Goal: Information Seeking & Learning: Learn about a topic

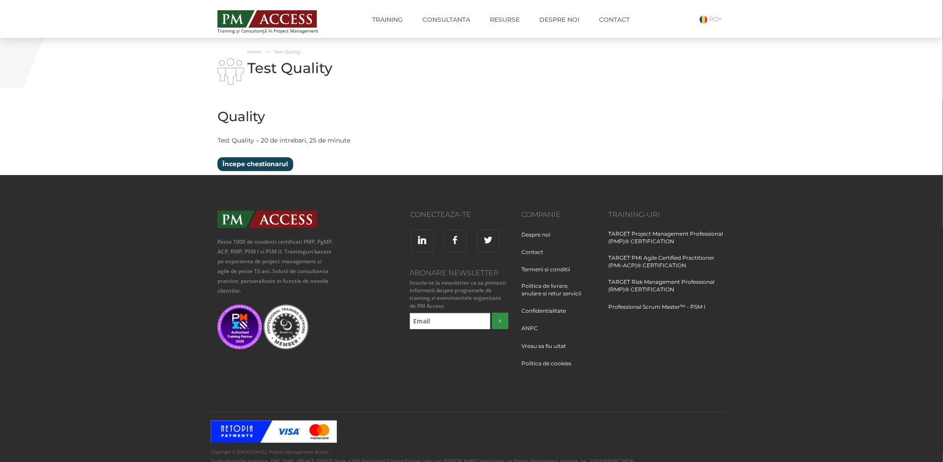
click at [252, 164] on input "Începe chestionarul" at bounding box center [254, 163] width 75 height 13
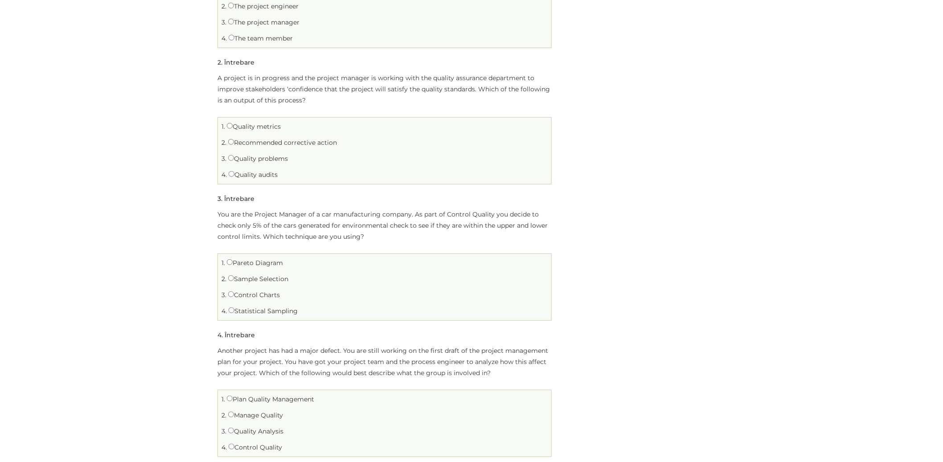
scroll to position [62, 0]
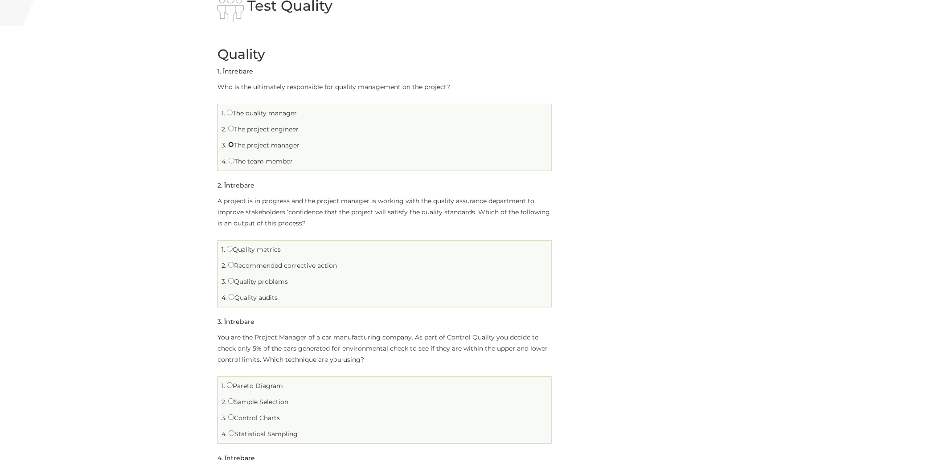
click at [232, 145] on input "The project manager" at bounding box center [231, 145] width 6 height 6
radio input "true"
click at [229, 249] on input "Quality metrics" at bounding box center [230, 249] width 6 height 6
radio input "true"
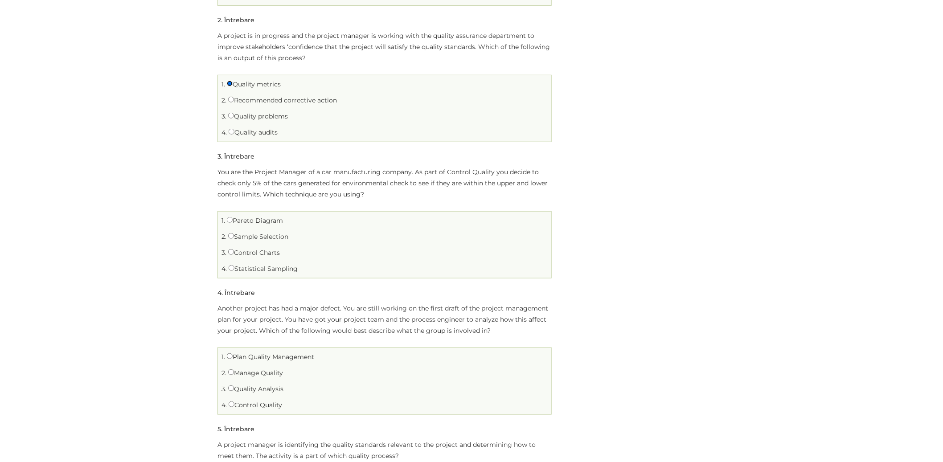
scroll to position [243, 0]
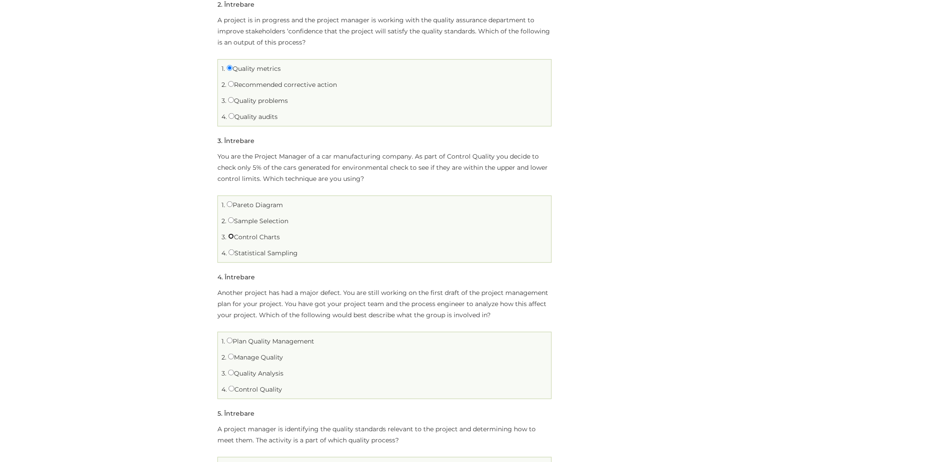
click at [232, 236] on input "Control Charts" at bounding box center [231, 236] width 6 height 6
radio input "true"
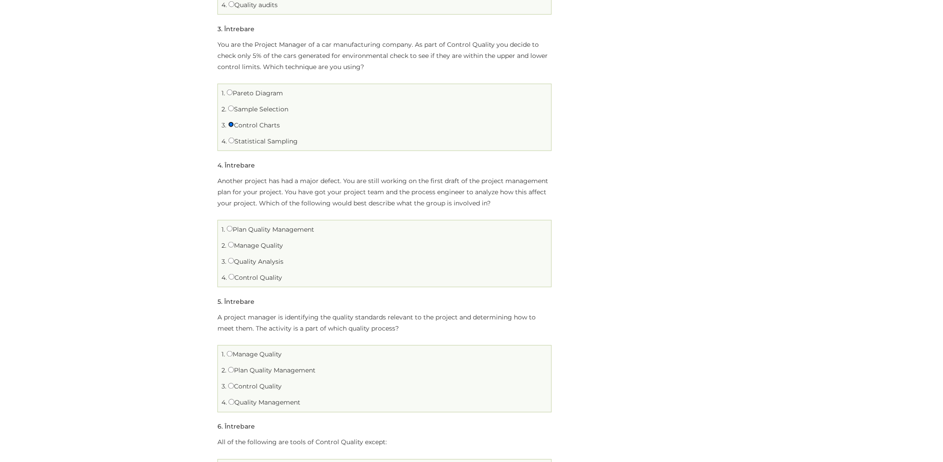
scroll to position [372, 0]
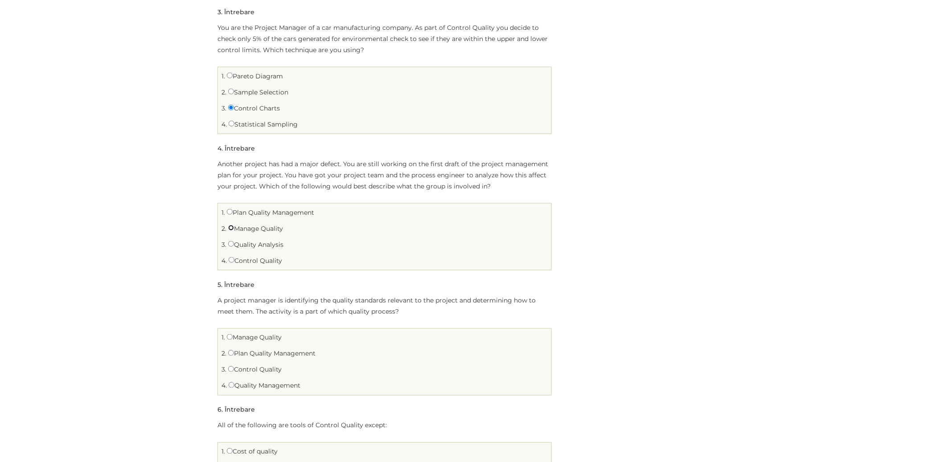
click at [232, 227] on input "Manage Quality" at bounding box center [231, 228] width 6 height 6
radio input "true"
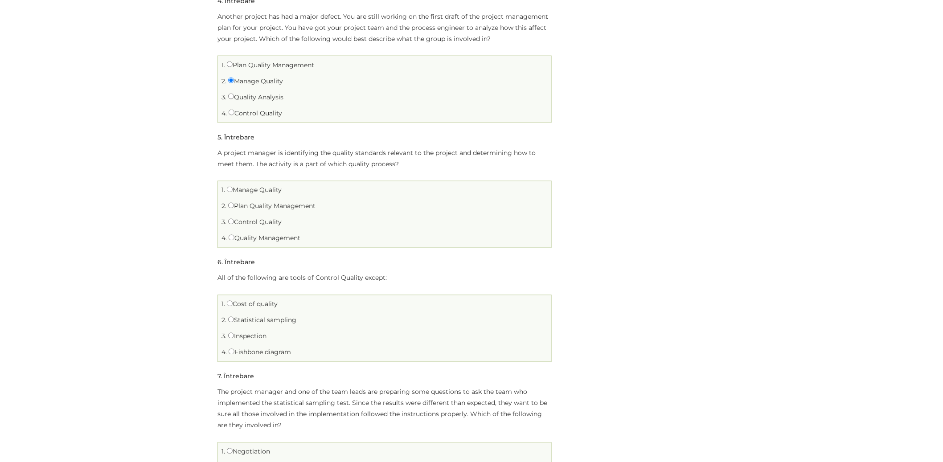
scroll to position [539, 0]
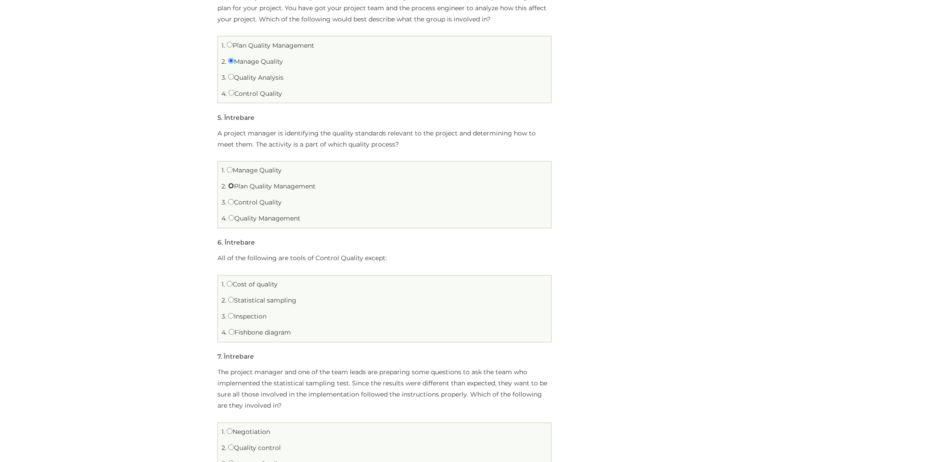
click at [231, 186] on input "Plan Quality Management" at bounding box center [231, 186] width 6 height 6
radio input "true"
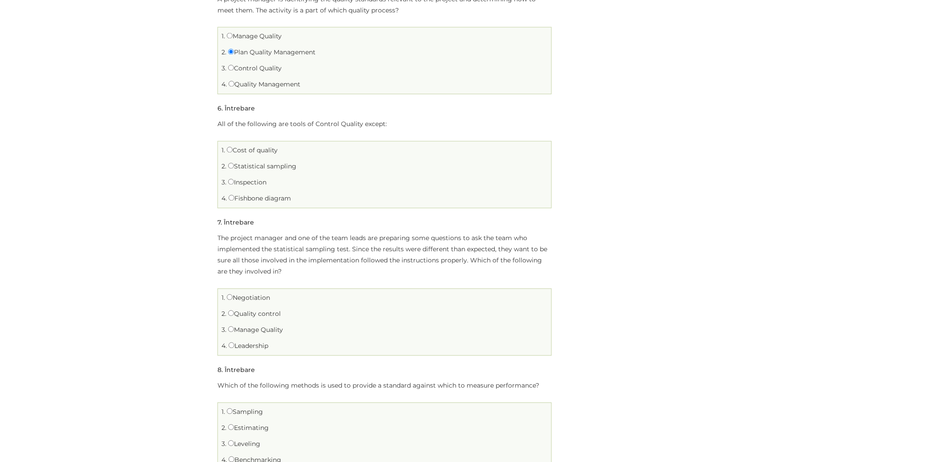
scroll to position [680, 0]
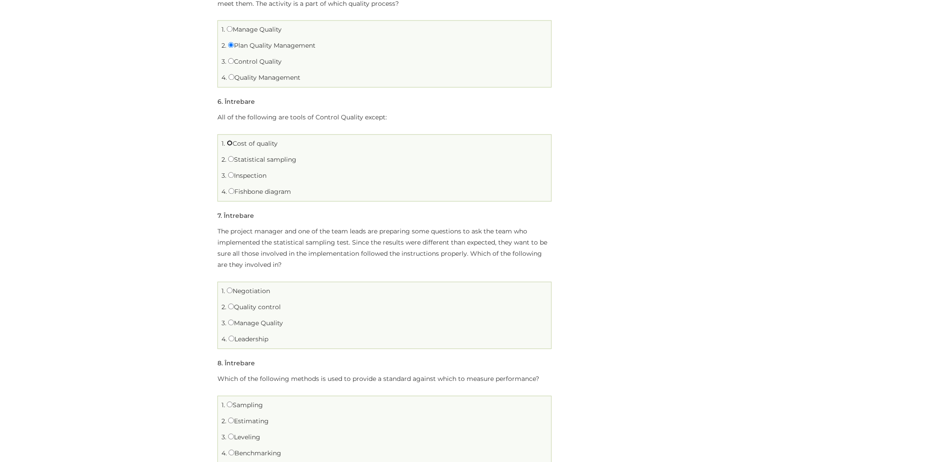
click at [229, 144] on input "Cost of quality" at bounding box center [230, 143] width 6 height 6
radio input "true"
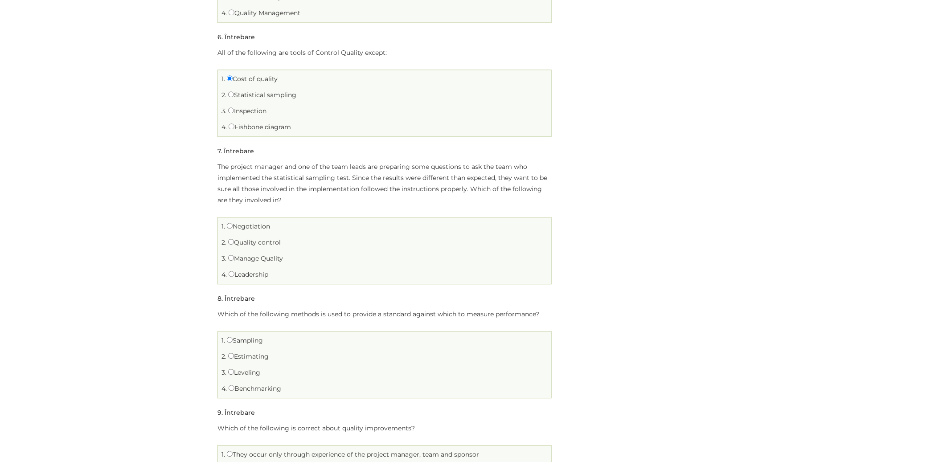
scroll to position [758, 0]
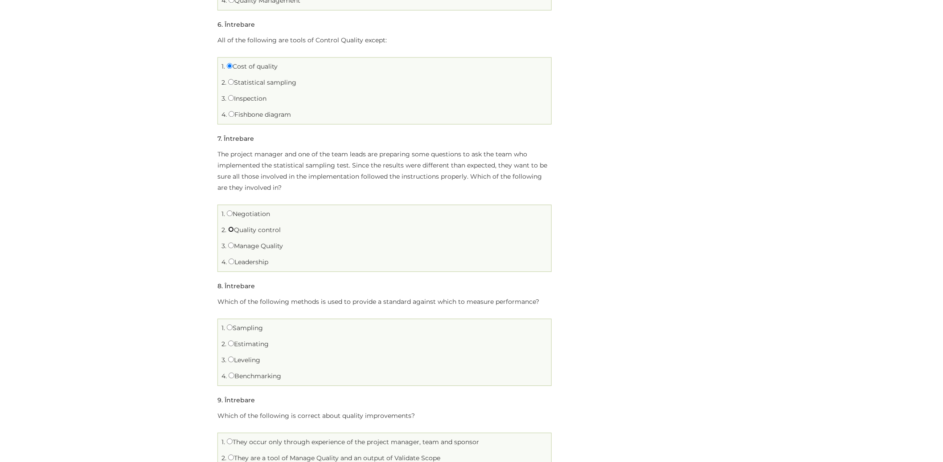
click at [231, 230] on input "Quality control" at bounding box center [231, 229] width 6 height 6
radio input "true"
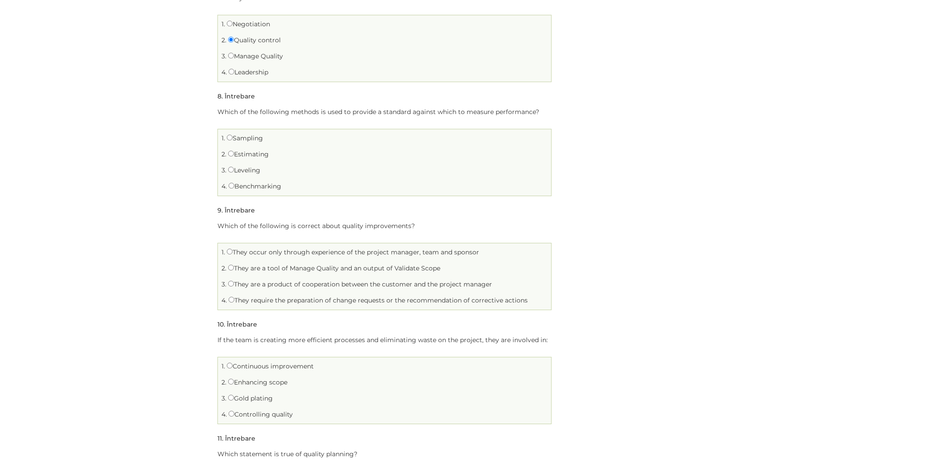
scroll to position [947, 0]
click at [235, 188] on label "Benchmarking" at bounding box center [255, 187] width 53 height 8
click at [234, 188] on input "Benchmarking" at bounding box center [232, 186] width 6 height 6
radio input "true"
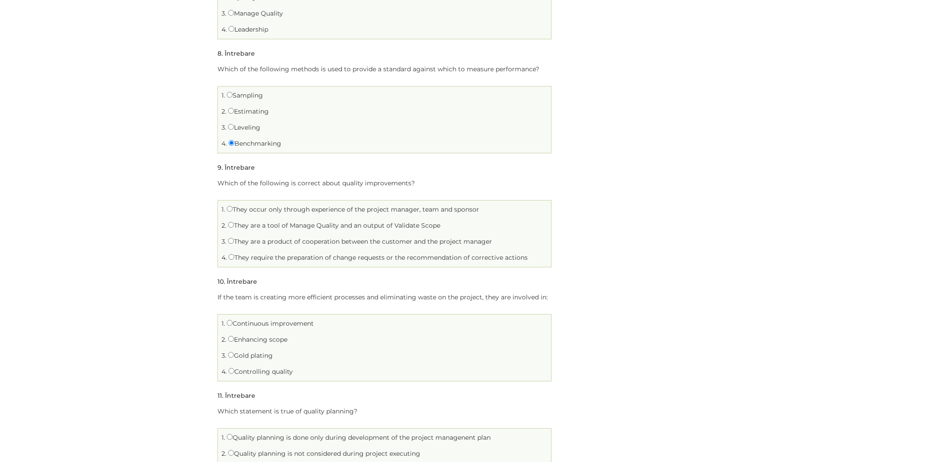
scroll to position [1015, 0]
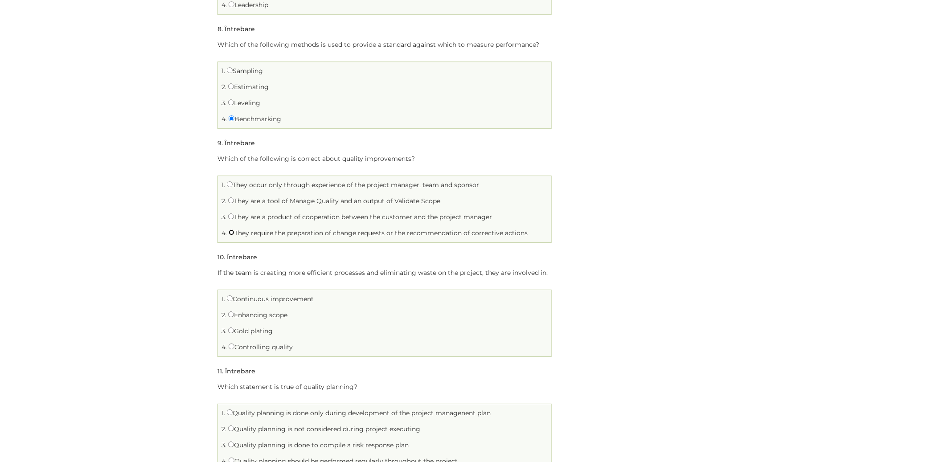
click at [233, 232] on input "They require the preparation of change requests or the recommendation of correc…" at bounding box center [232, 232] width 6 height 6
radio input "true"
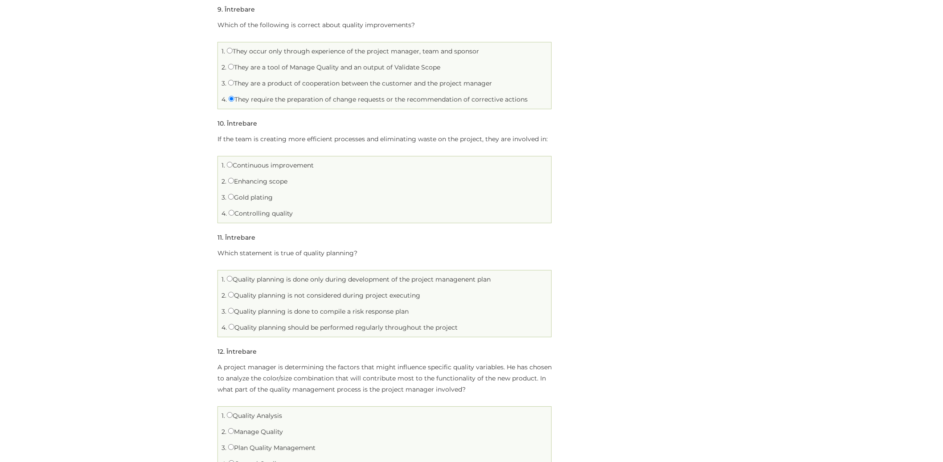
scroll to position [1191, 0]
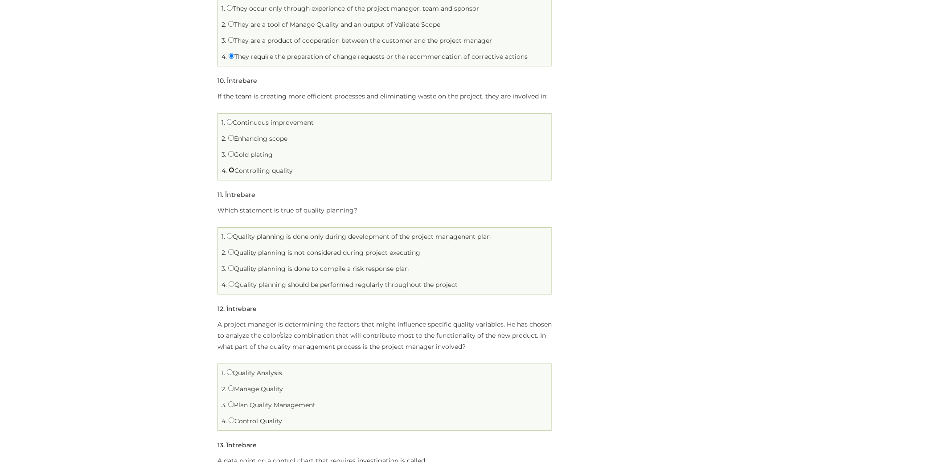
click at [231, 170] on input "Controlling quality" at bounding box center [232, 170] width 6 height 6
radio input "true"
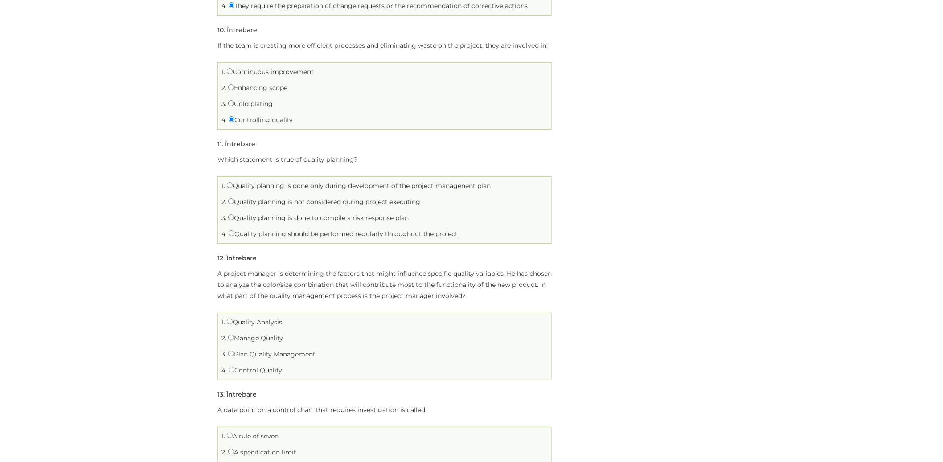
scroll to position [1253, 0]
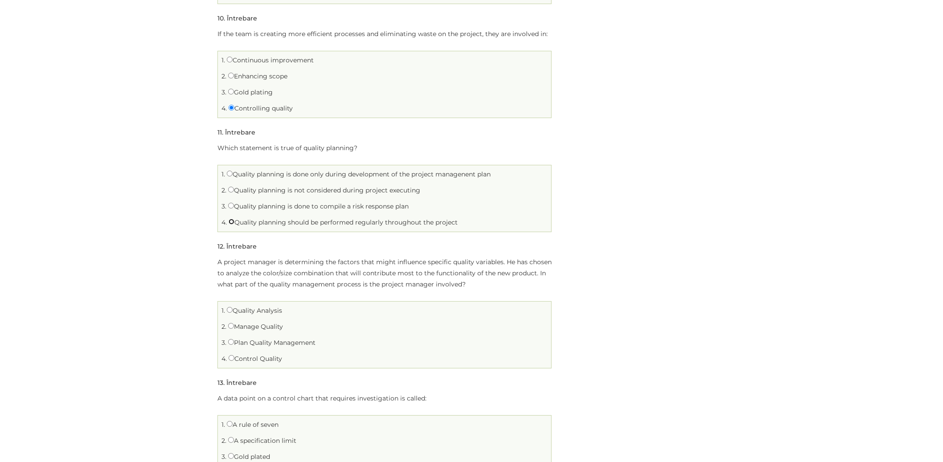
click at [232, 222] on input "Quality planning should be performed regularly throughout the project" at bounding box center [232, 222] width 6 height 6
radio input "true"
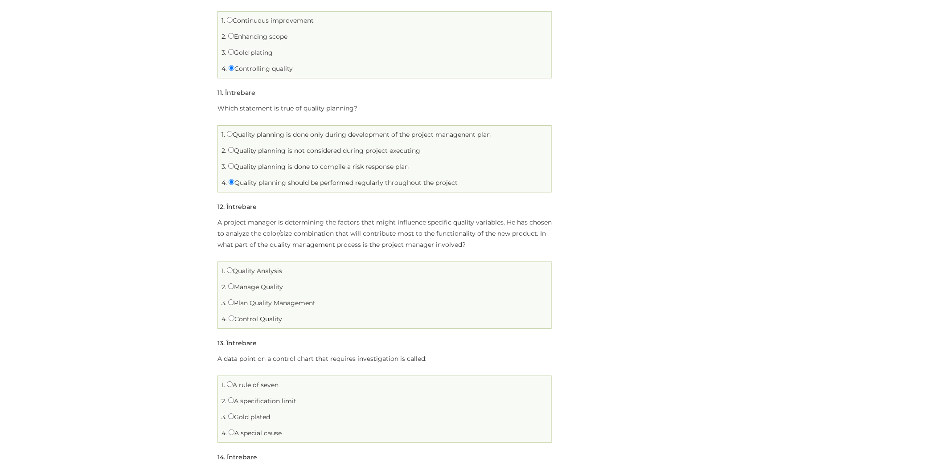
scroll to position [1313, 0]
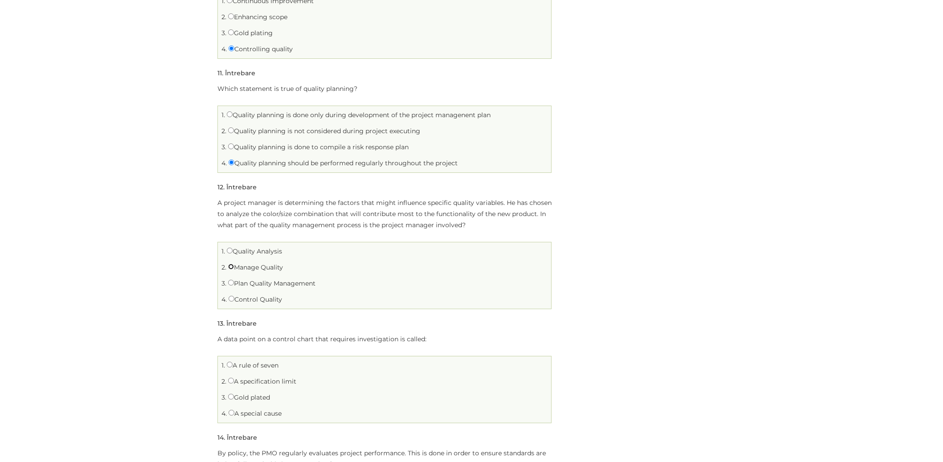
click at [231, 266] on input "Manage Quality" at bounding box center [231, 267] width 6 height 6
radio input "true"
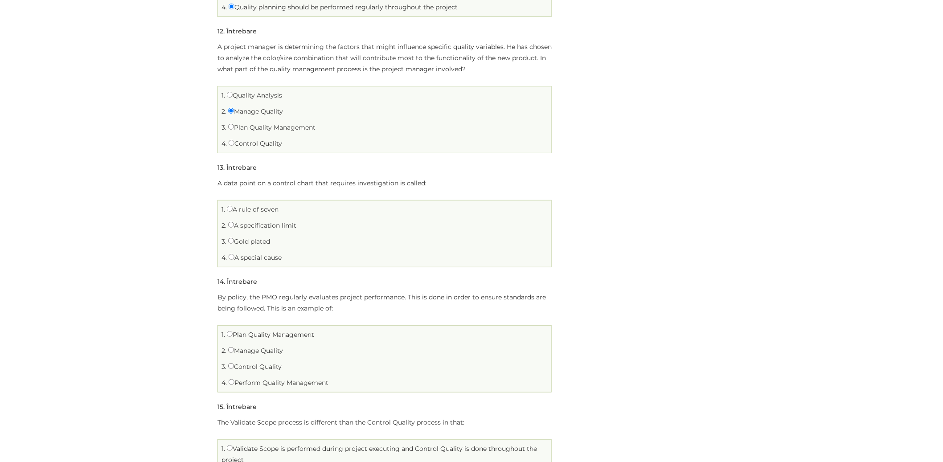
scroll to position [1495, 0]
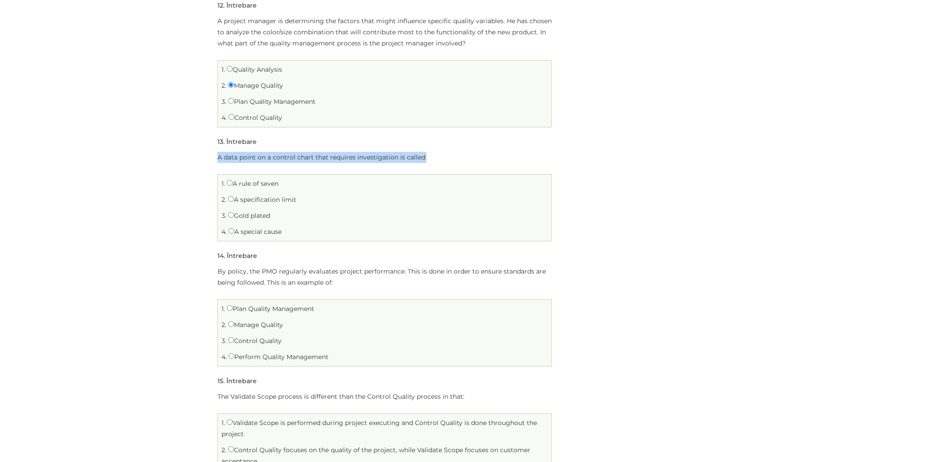
drag, startPoint x: 425, startPoint y: 160, endPoint x: 209, endPoint y: 154, distance: 215.7
copy p "A data point on a control chart that requires investigation is called:"
click at [232, 230] on input "A special cause" at bounding box center [232, 231] width 6 height 6
radio input "true"
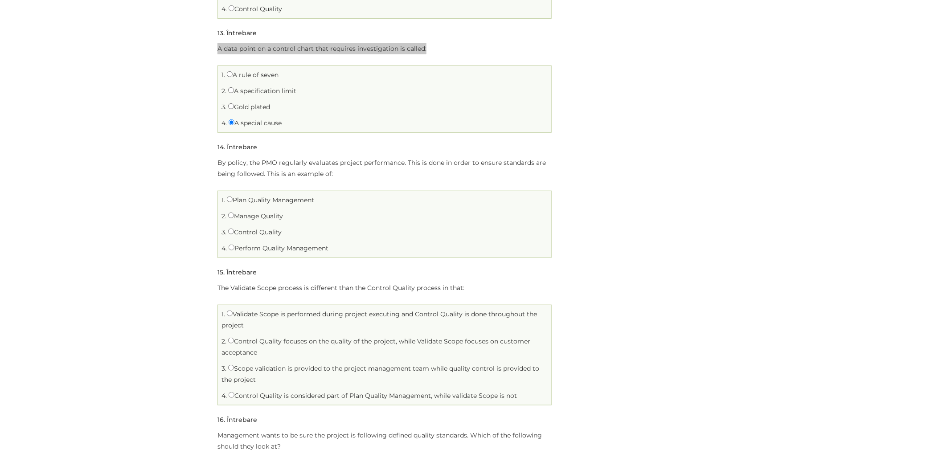
scroll to position [1667, 0]
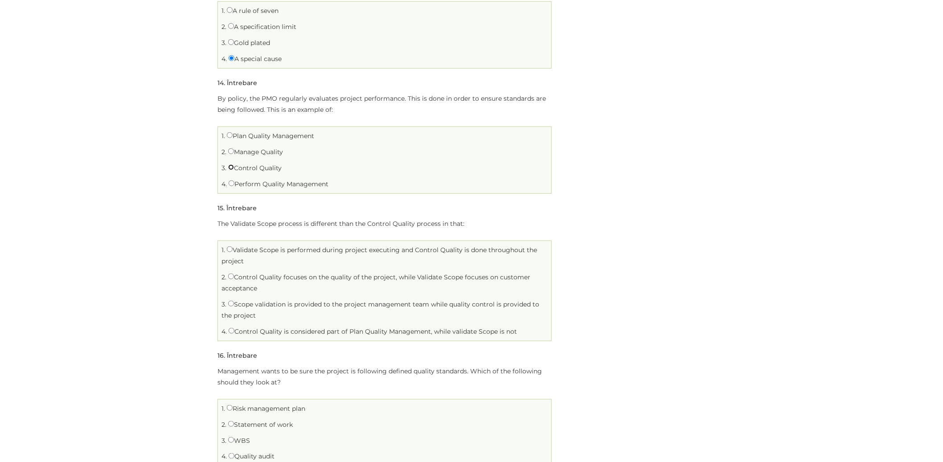
click at [231, 168] on input "Control Quality" at bounding box center [231, 167] width 6 height 6
radio input "true"
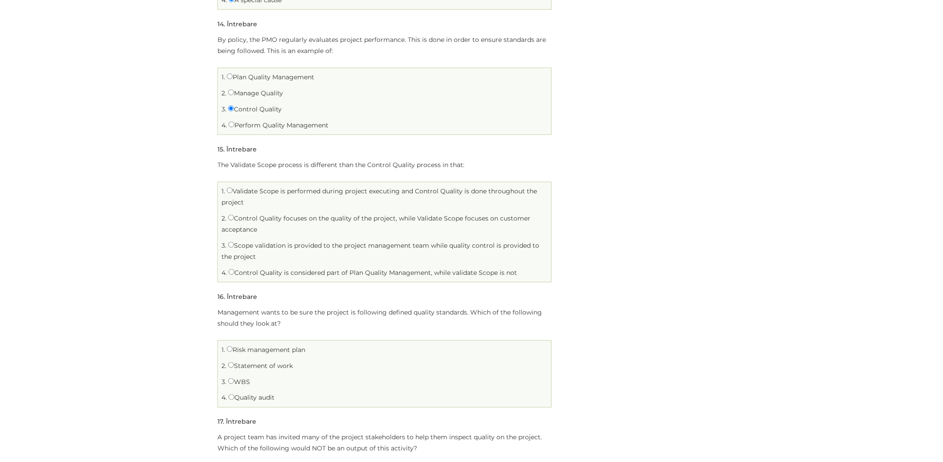
scroll to position [1738, 0]
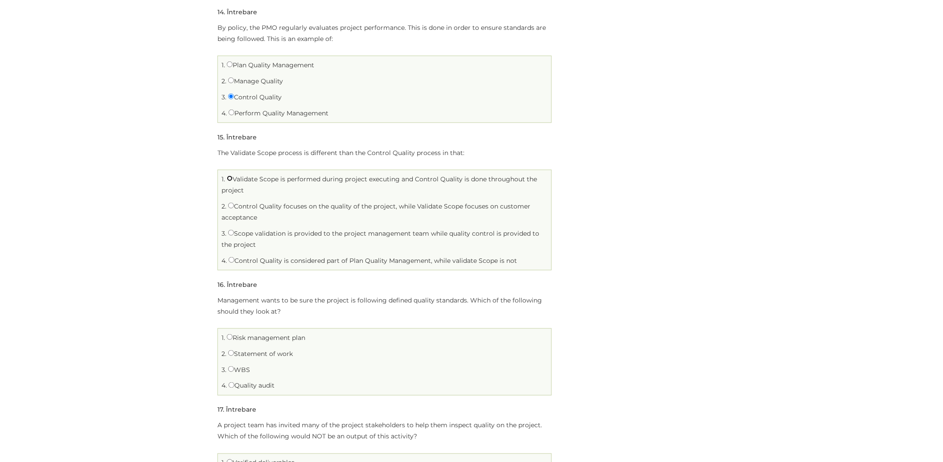
click at [229, 179] on input "Validate Scope is performed during project executing and Control Quality is don…" at bounding box center [230, 179] width 6 height 6
radio input "true"
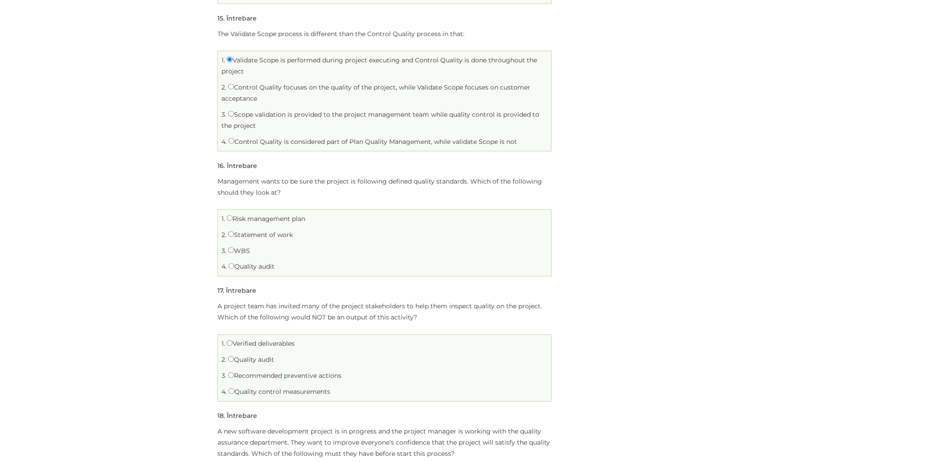
scroll to position [1890, 0]
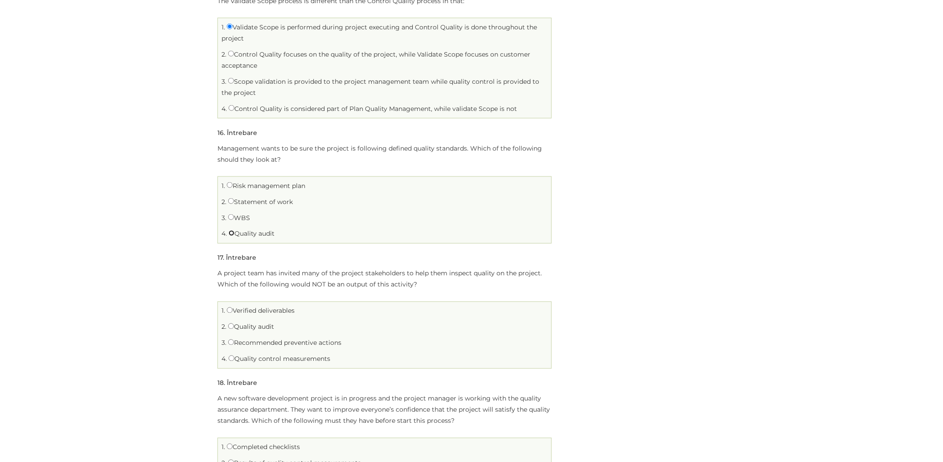
click at [231, 234] on input "Quality audit" at bounding box center [232, 233] width 6 height 6
radio input "true"
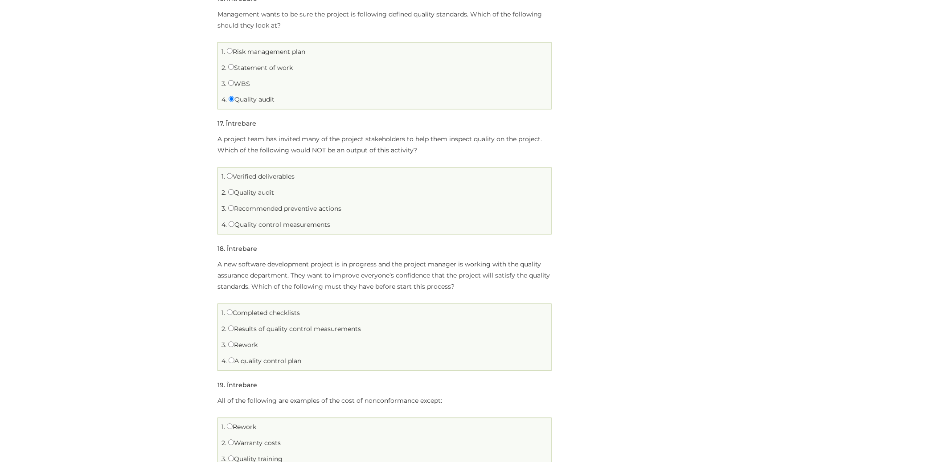
scroll to position [2041, 0]
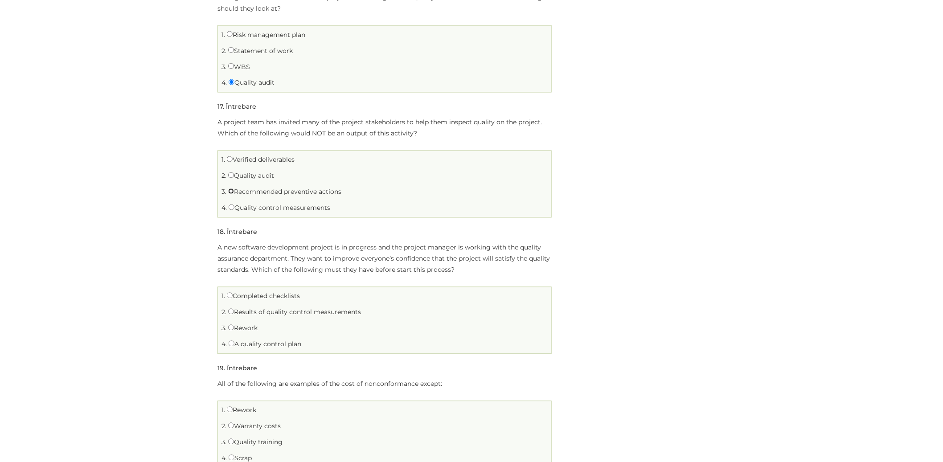
click at [230, 193] on input "Recommended preventive actions" at bounding box center [231, 191] width 6 height 6
radio input "true"
click at [231, 176] on input "Quality audit" at bounding box center [231, 175] width 6 height 6
radio input "true"
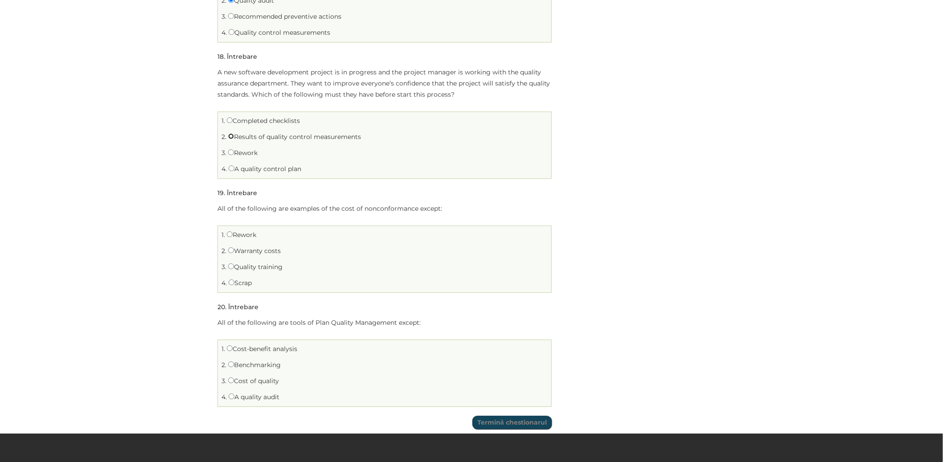
click at [232, 137] on input "Results of quality control measurements" at bounding box center [231, 136] width 6 height 6
radio input "true"
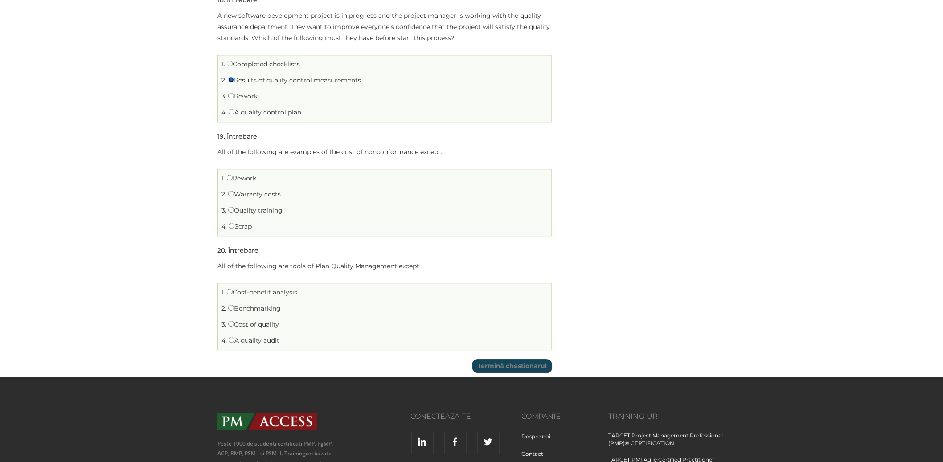
scroll to position [2282, 0]
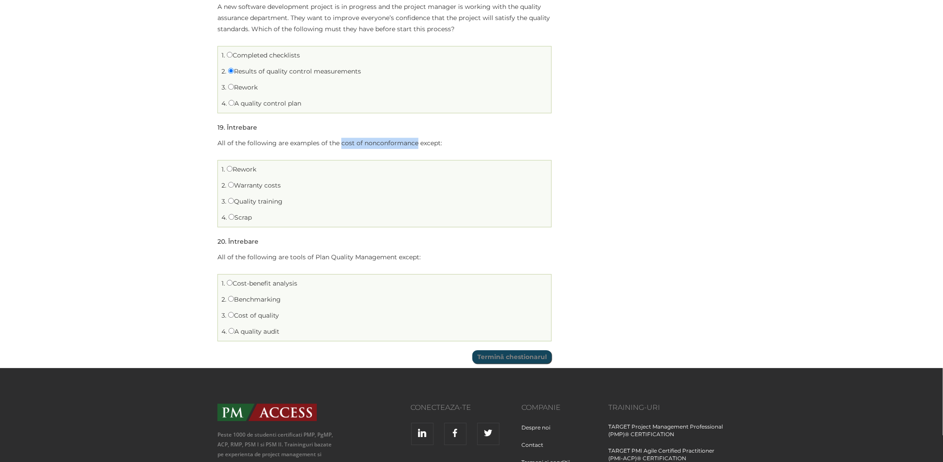
drag, startPoint x: 341, startPoint y: 144, endPoint x: 417, endPoint y: 144, distance: 75.8
click at [417, 144] on p "All of the following are examples of the cost of nonconformance except:" at bounding box center [384, 143] width 334 height 11
copy p "cost of nonconformance"
click at [232, 201] on input "Quality training" at bounding box center [231, 201] width 6 height 6
radio input "true"
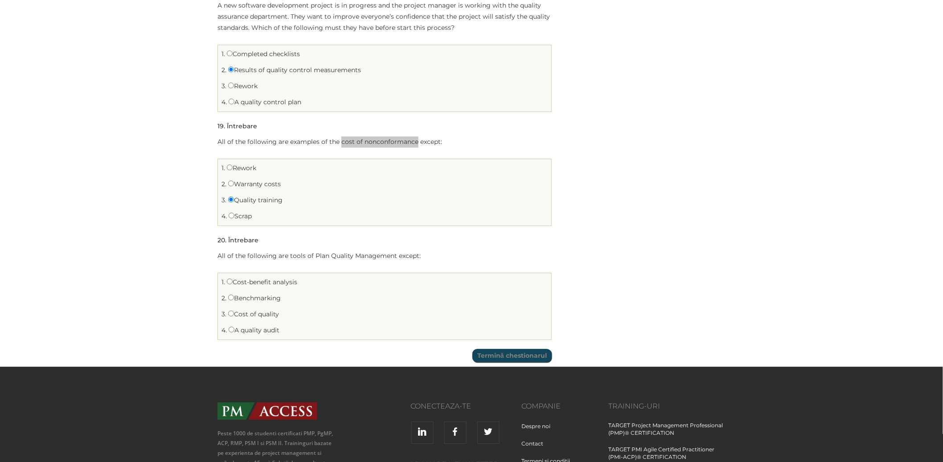
scroll to position [2284, 0]
click at [232, 330] on input "A quality audit" at bounding box center [232, 329] width 6 height 6
radio input "true"
click at [508, 356] on input "Termină chestionarul" at bounding box center [511, 354] width 79 height 13
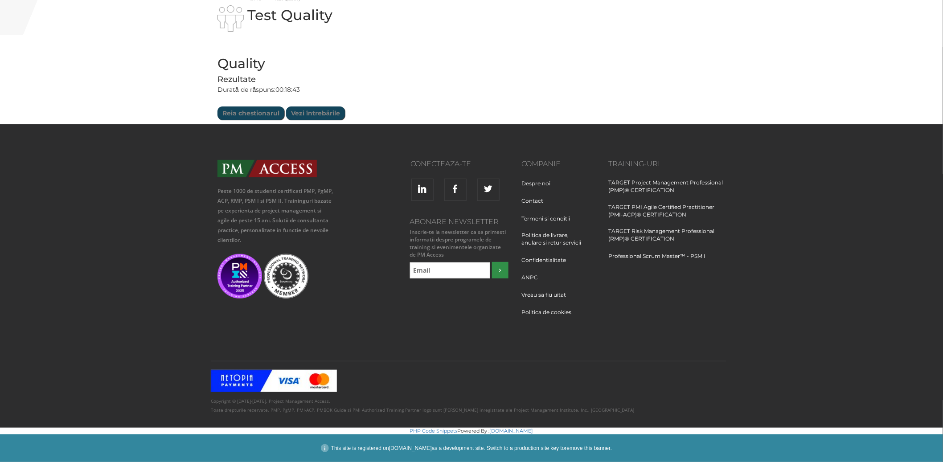
scroll to position [53, 0]
